Goal: Task Accomplishment & Management: Complete application form

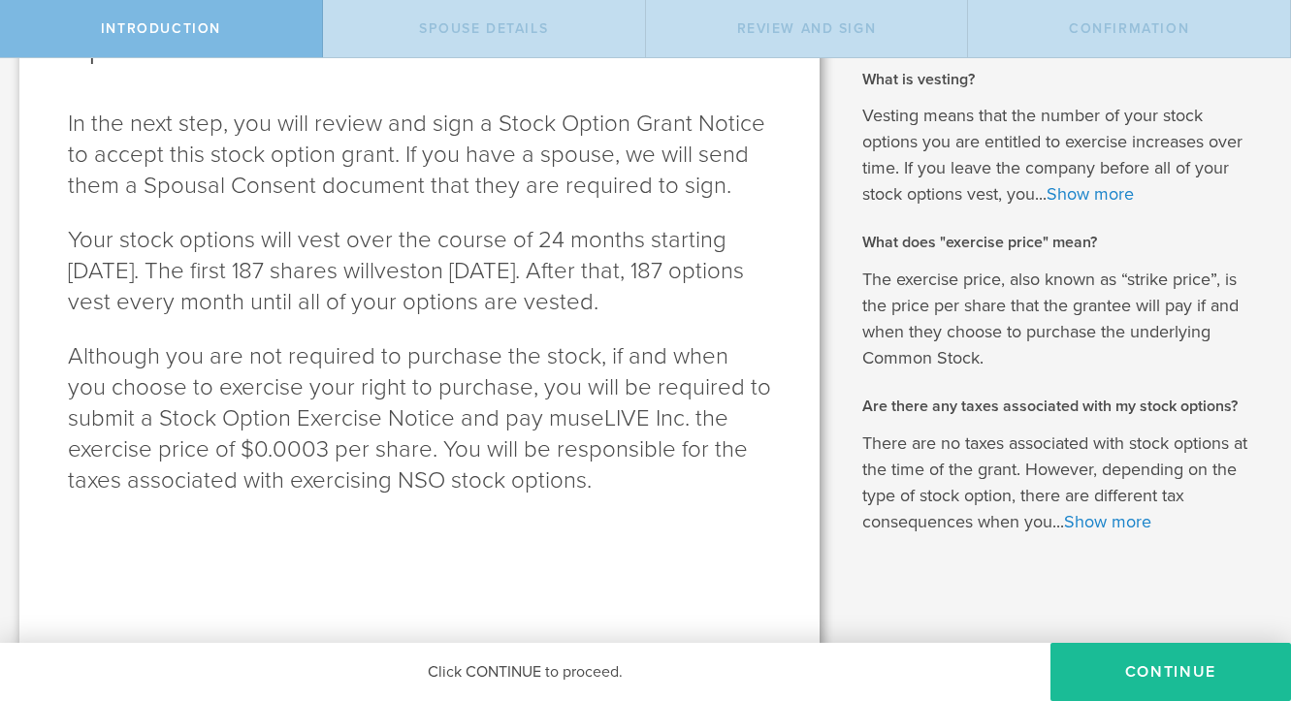
scroll to position [203, 0]
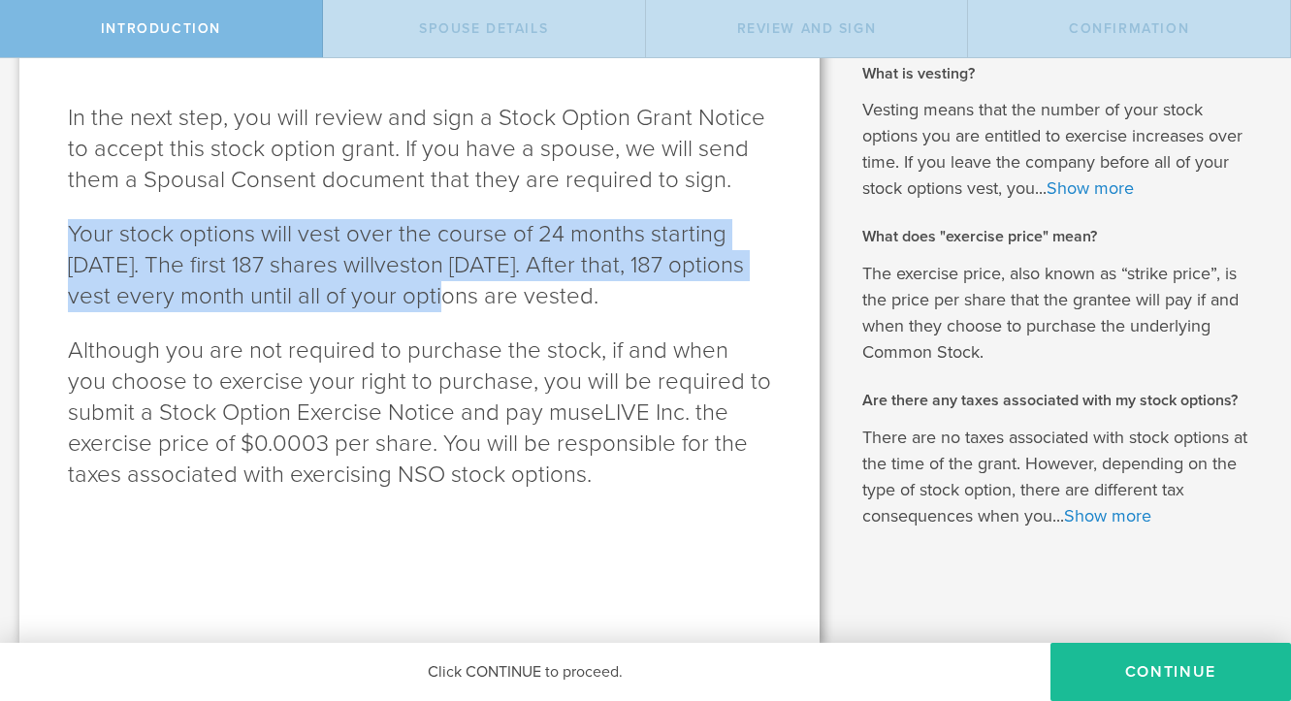
drag, startPoint x: 602, startPoint y: 303, endPoint x: 596, endPoint y: 215, distance: 87.6
click at [596, 214] on div "museLIVE Inc. is granting you 4,500 stock options. In the next step, you will r…" at bounding box center [419, 259] width 800 height 769
click at [596, 215] on div "museLIVE Inc. is granting you 4,500 stock options. In the next step, you will r…" at bounding box center [419, 259] width 800 height 769
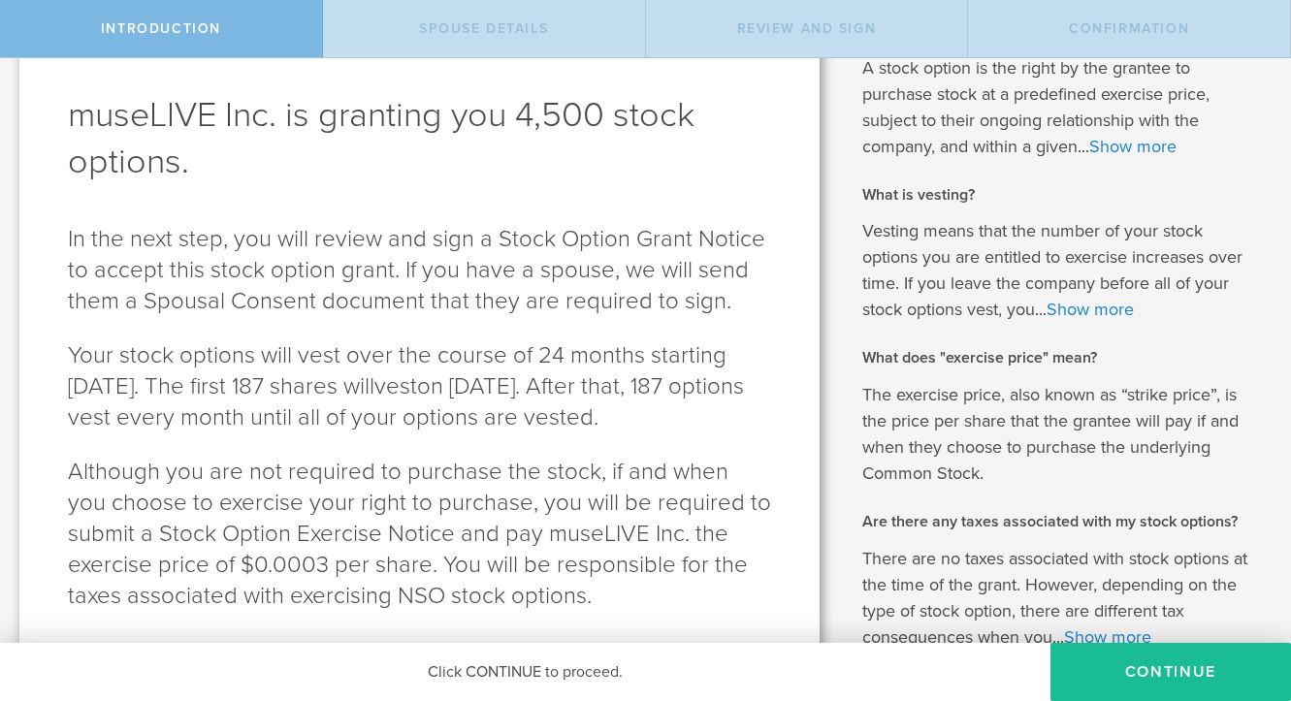
scroll to position [0, 0]
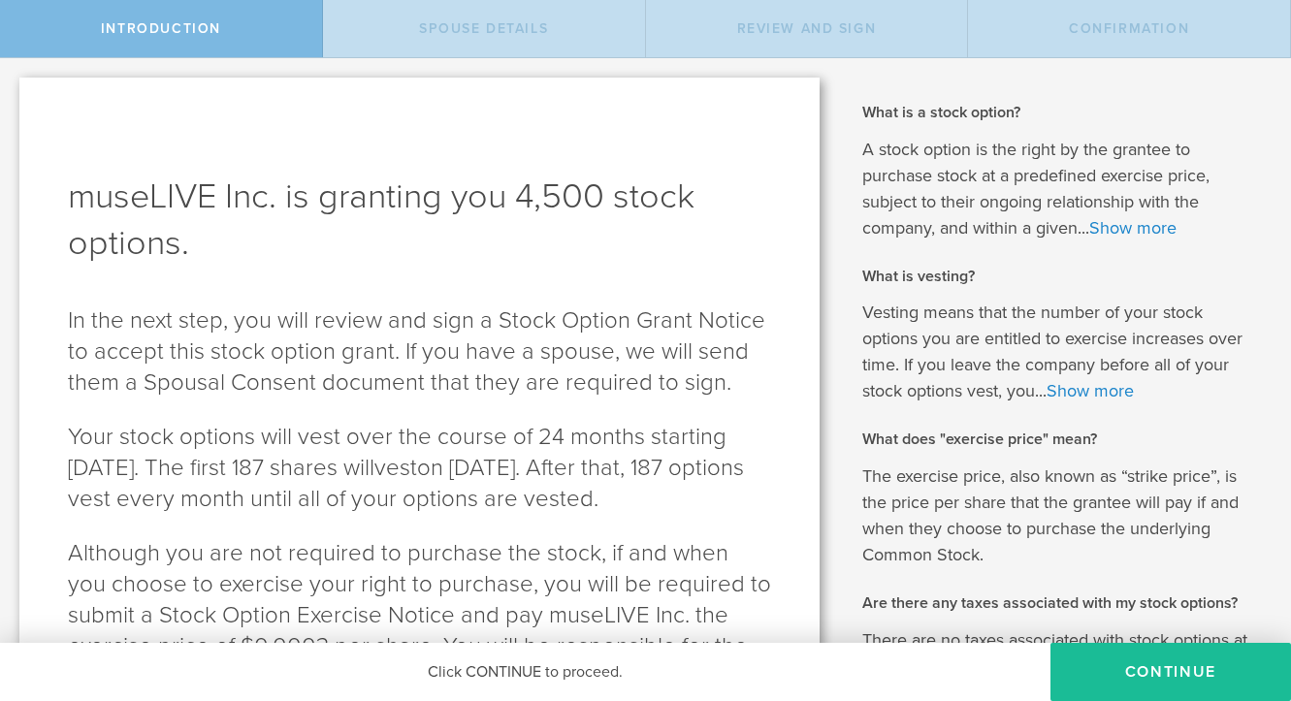
click at [1115, 633] on p "There are no taxes associated with stock options at the time of the grant. Howe…" at bounding box center [1062, 680] width 400 height 105
click at [1113, 652] on button "Continue" at bounding box center [1171, 672] width 241 height 58
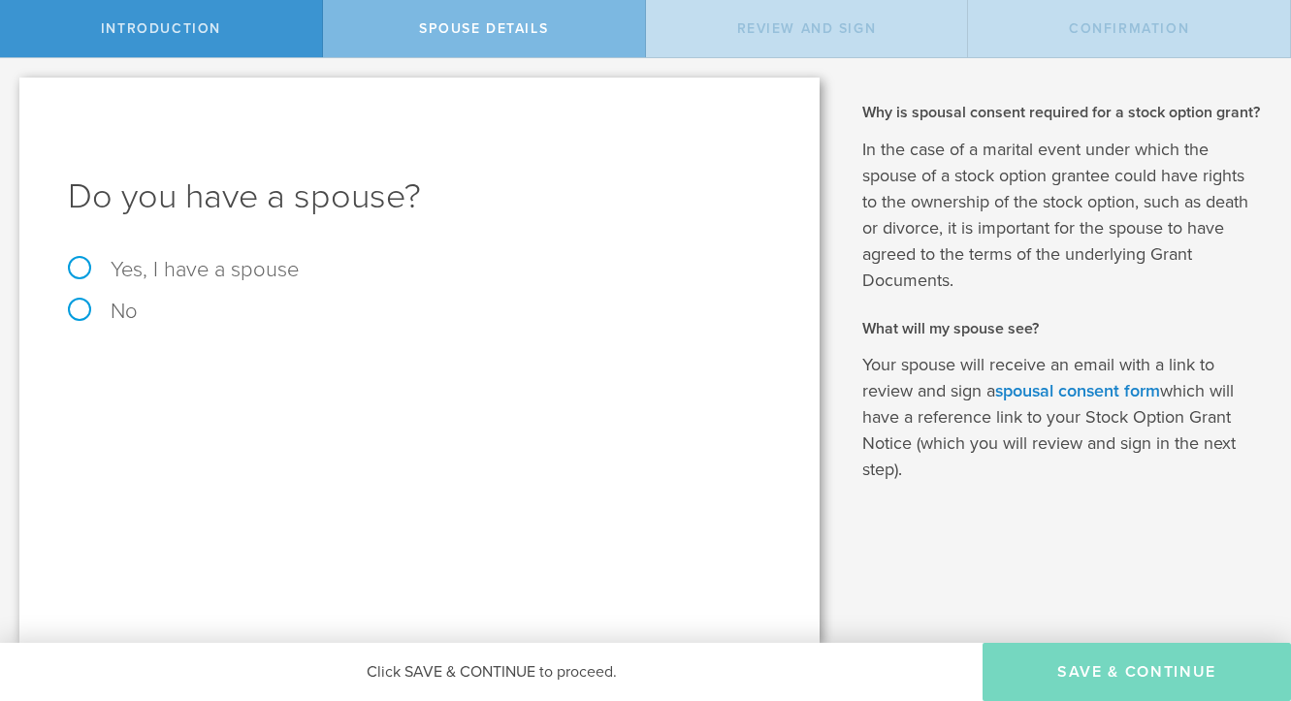
click at [276, 275] on label "Yes, I have a spouse" at bounding box center [183, 269] width 231 height 25
click at [13, 89] on input "Yes, I have a spouse" at bounding box center [6, 73] width 13 height 31
radio input "true"
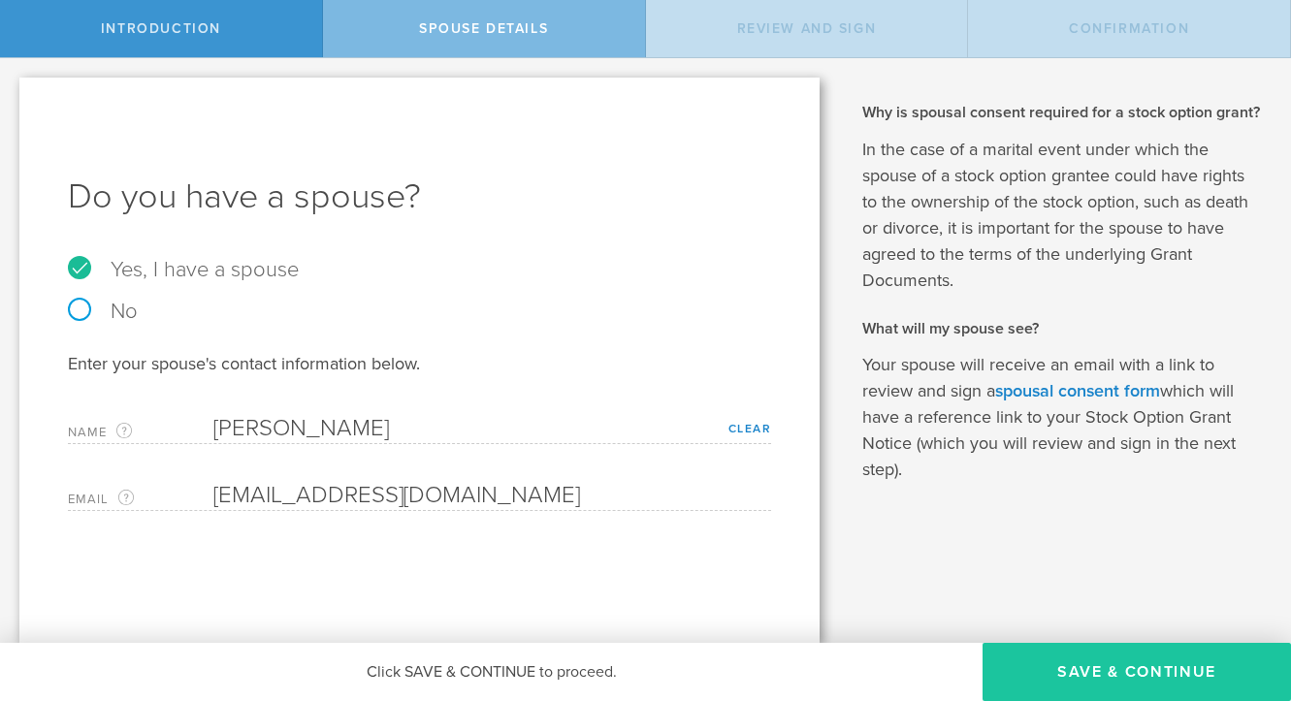
click at [1072, 673] on button "Save & Continue" at bounding box center [1137, 672] width 308 height 58
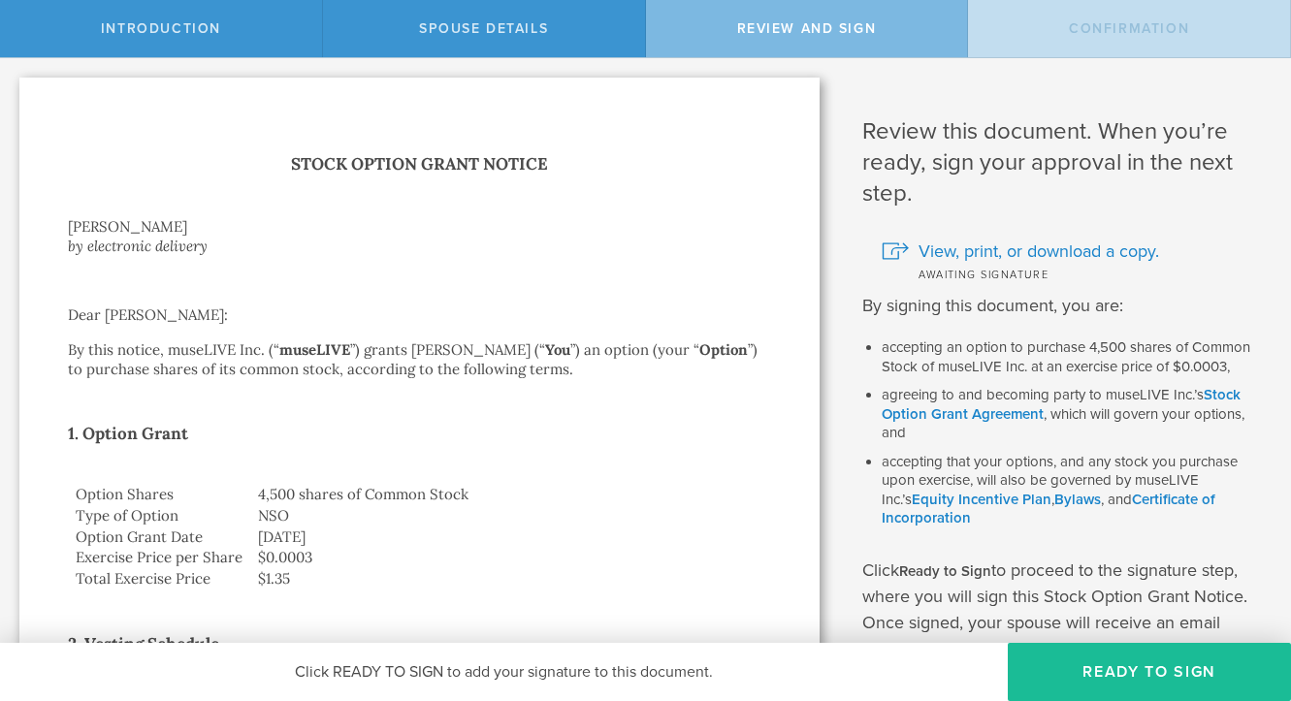
click at [1072, 673] on button "Ready to Sign" at bounding box center [1149, 672] width 283 height 58
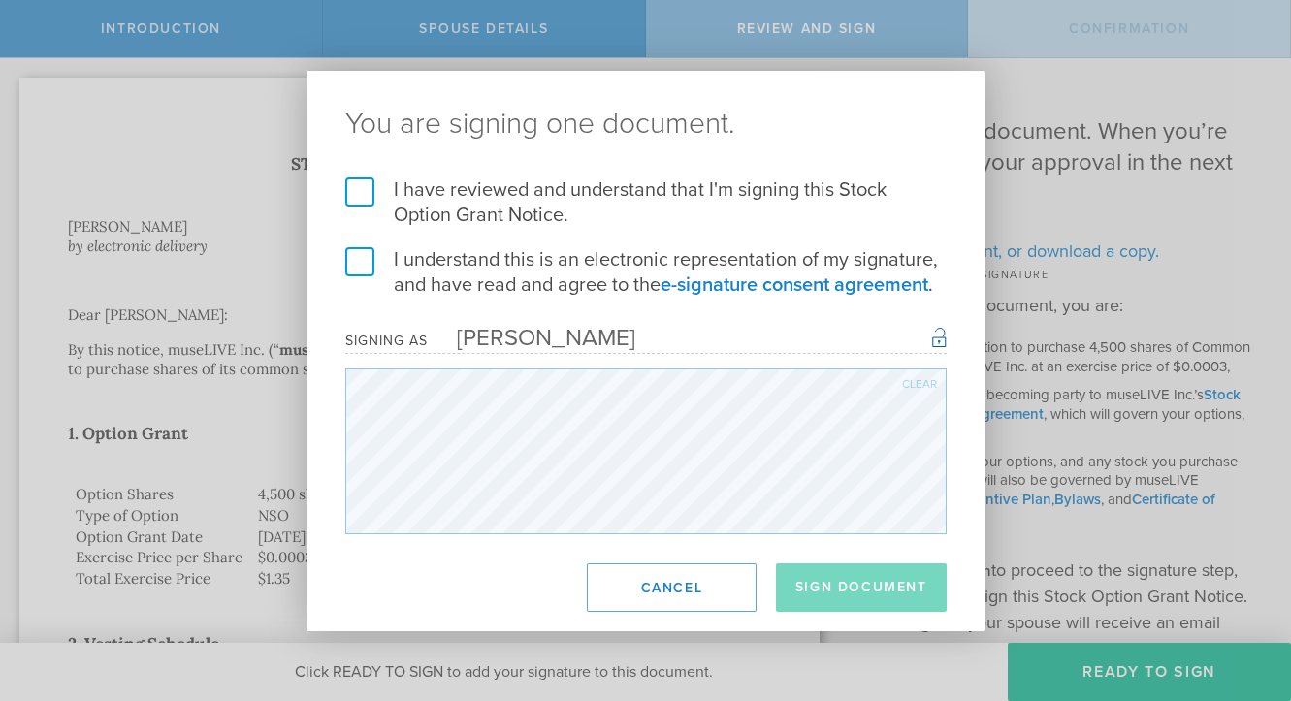
click at [467, 213] on label "I have reviewed and understand that I'm signing this Stock Option Grant Notice." at bounding box center [645, 203] width 601 height 50
click at [0, 0] on input "I have reviewed and understand that I'm signing this Stock Option Grant Notice." at bounding box center [0, 0] width 0 height 0
click at [486, 266] on label "I understand this is an electronic representation of my signature, and have rea…" at bounding box center [645, 272] width 601 height 50
click at [0, 0] on input "I understand this is an electronic representation of my signature, and have rea…" at bounding box center [0, 0] width 0 height 0
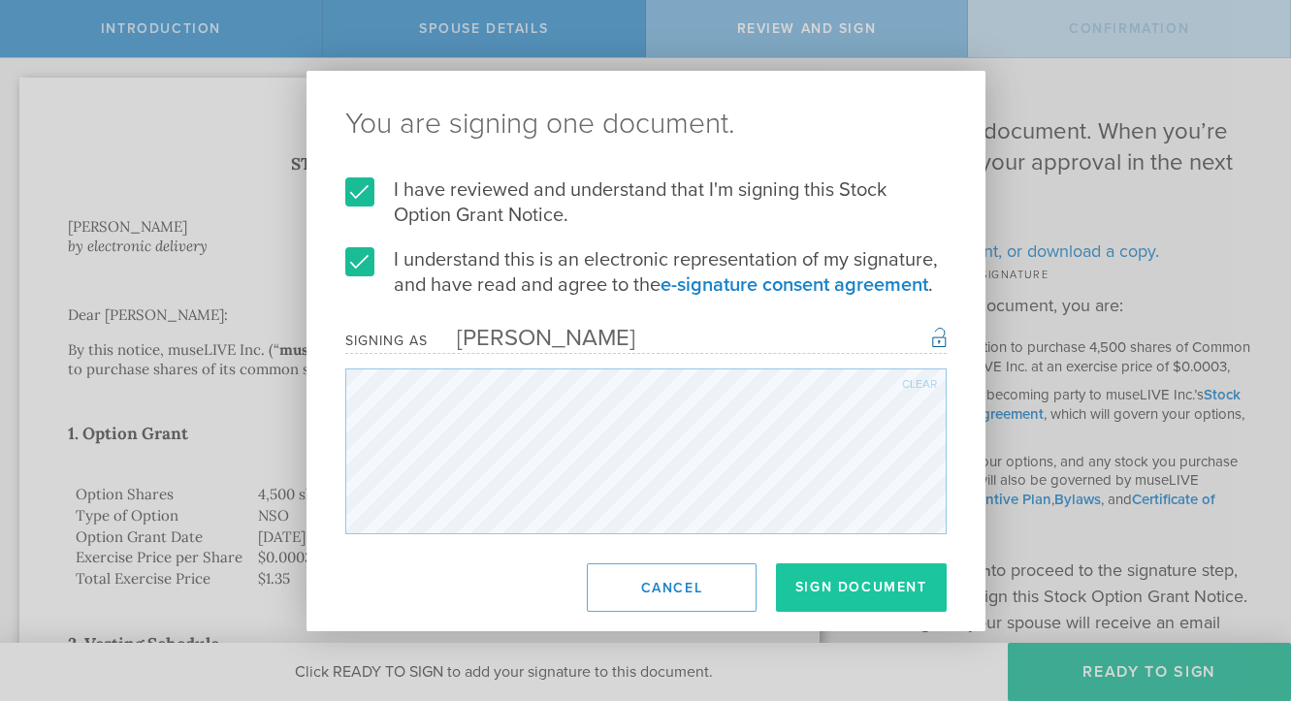
click at [858, 574] on button "Sign Document" at bounding box center [861, 588] width 171 height 49
